Goal: Find specific page/section: Find specific page/section

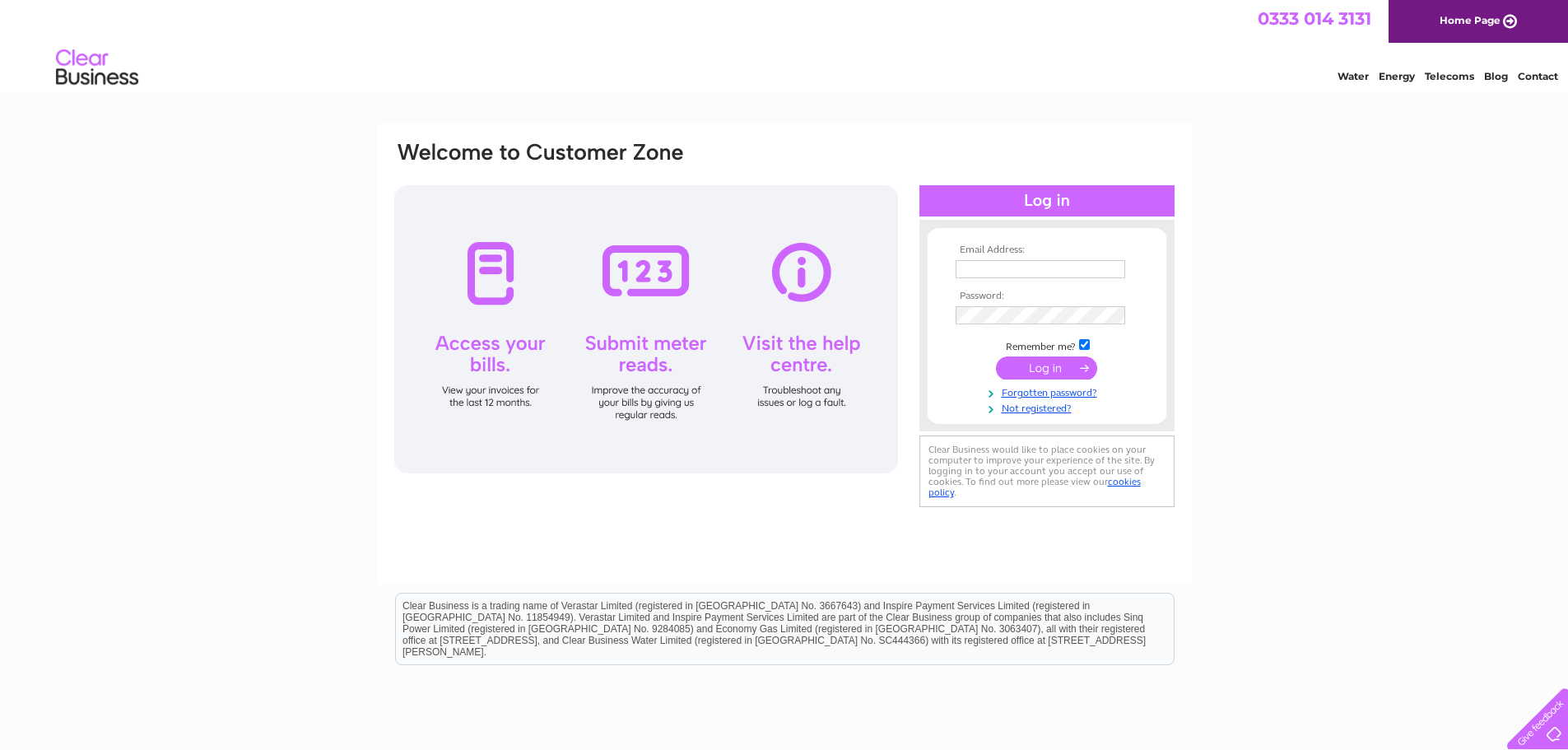
type input "office@oakbrookelectrical.co.uk"
click at [1047, 361] on input "submit" at bounding box center [1046, 368] width 101 height 23
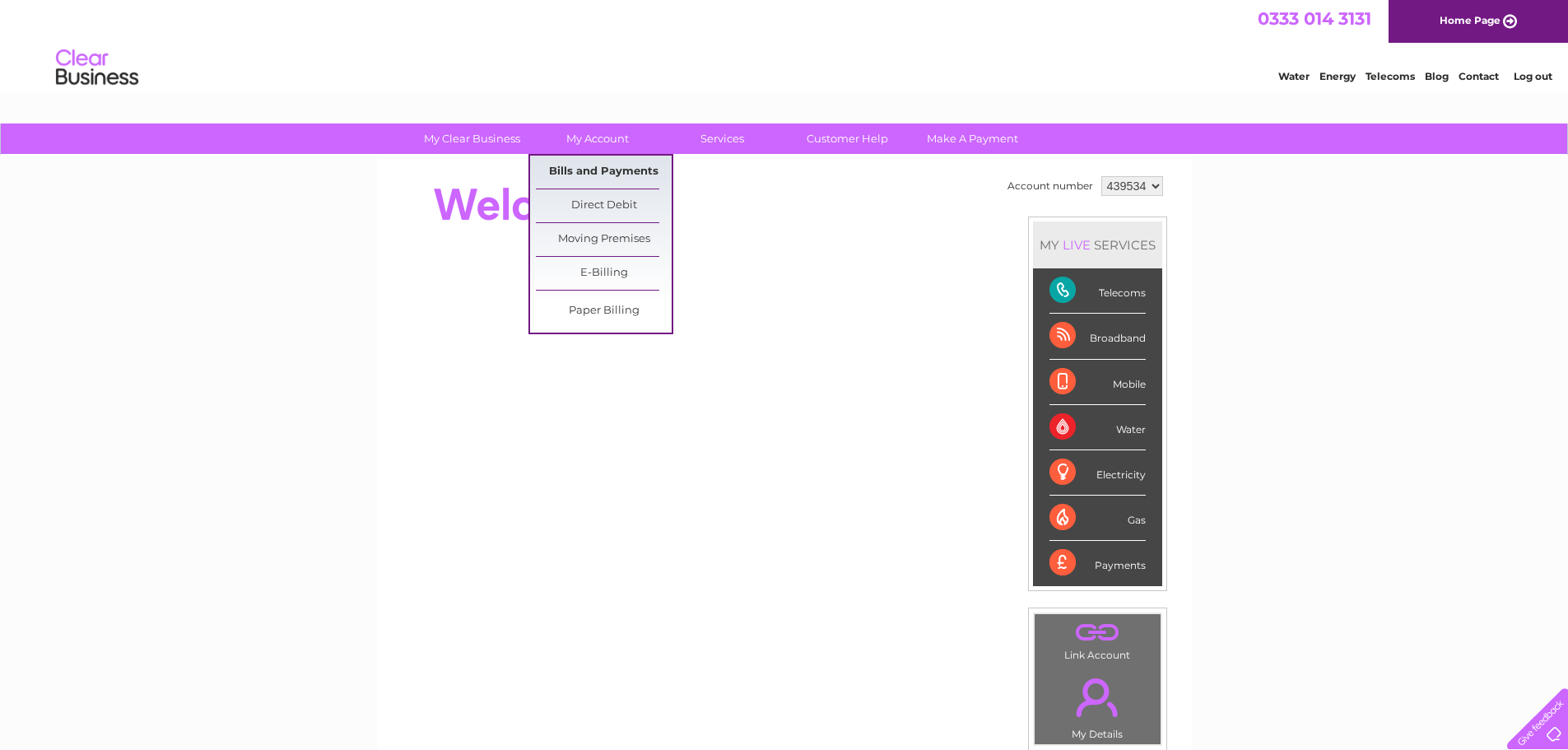
click at [621, 163] on link "Bills and Payments" at bounding box center [604, 172] width 136 height 33
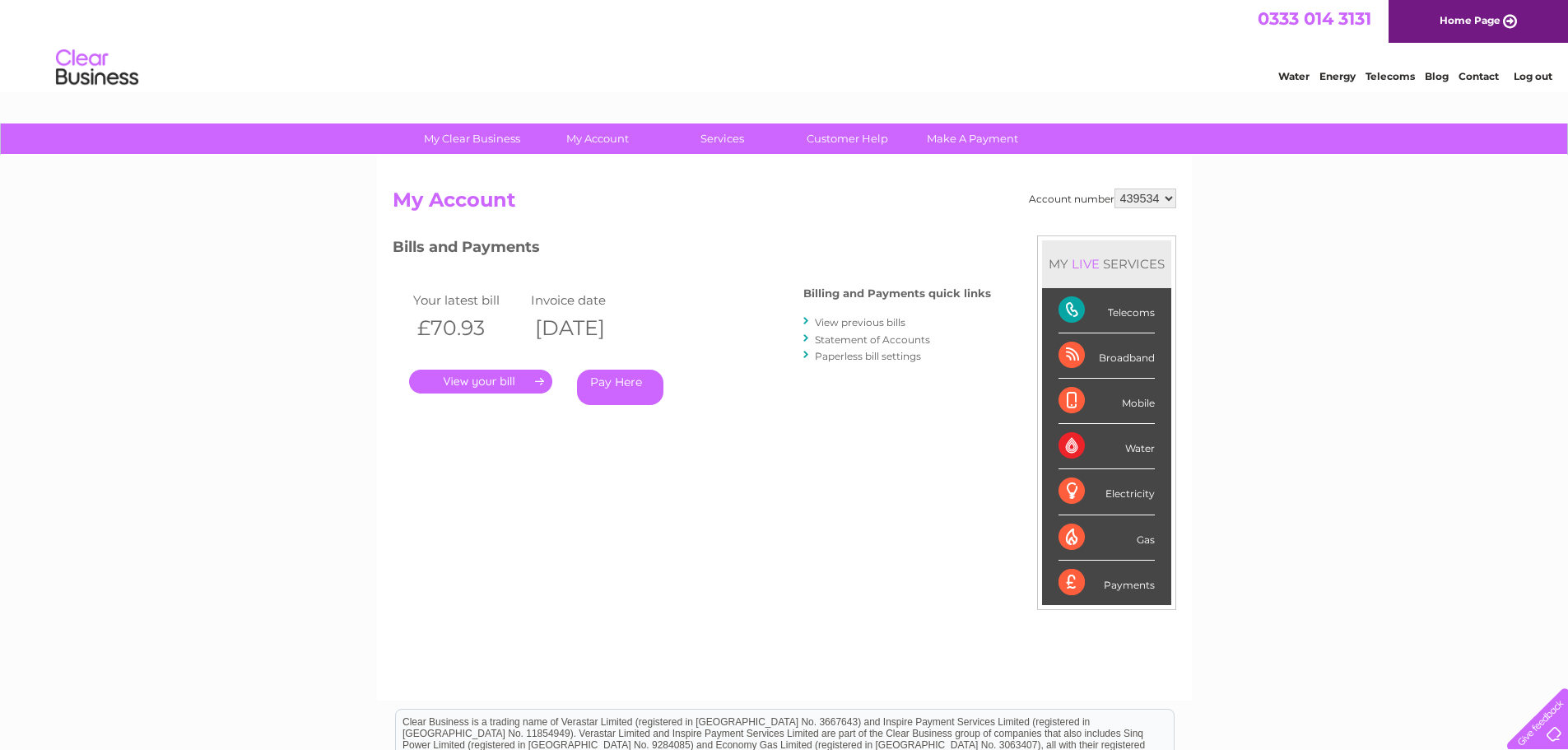
click at [501, 375] on link "." at bounding box center [480, 381] width 143 height 24
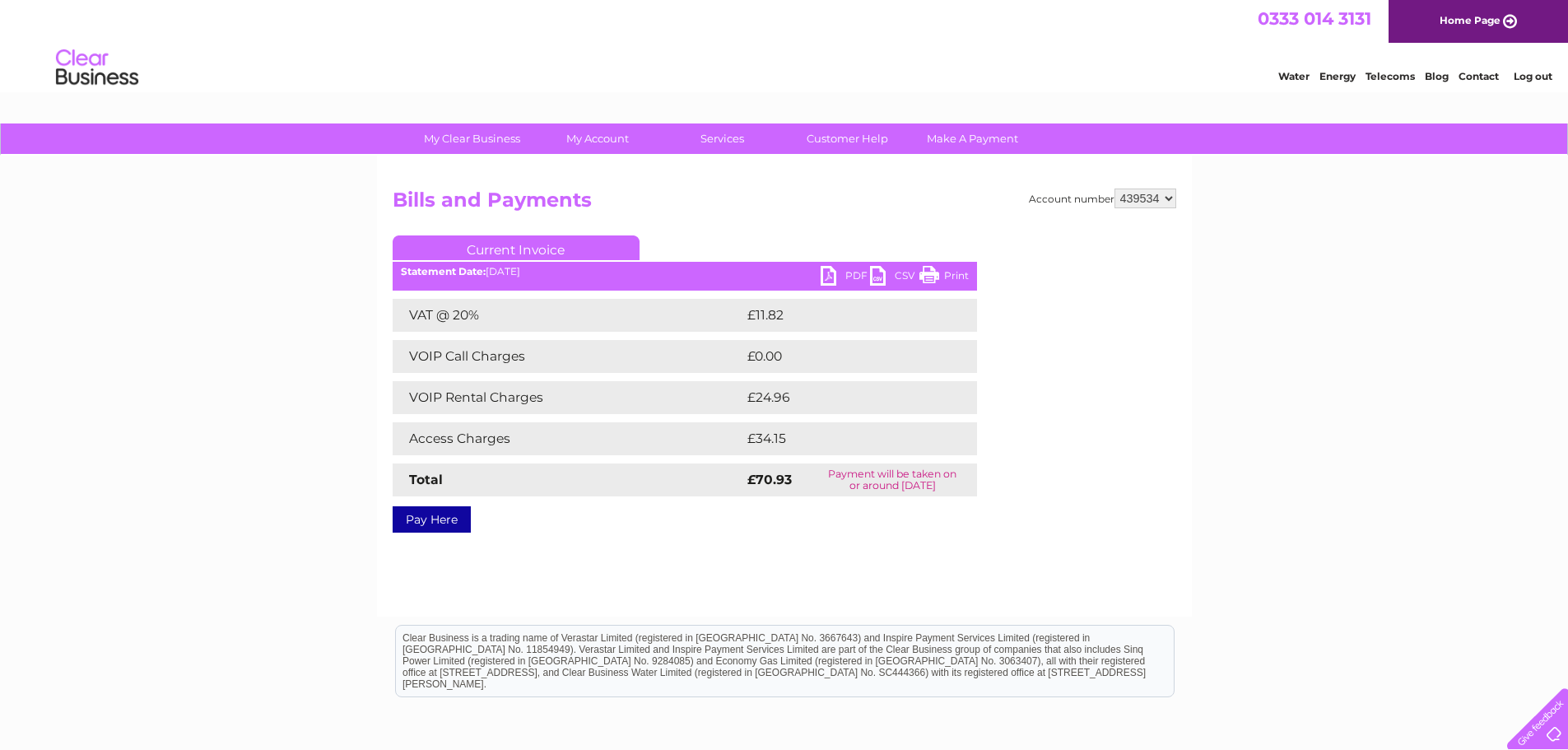
drag, startPoint x: 927, startPoint y: 272, endPoint x: 1214, endPoint y: 25, distance: 378.7
click at [927, 272] on link "Print" at bounding box center [944, 278] width 49 height 24
